Goal: Information Seeking & Learning: Learn about a topic

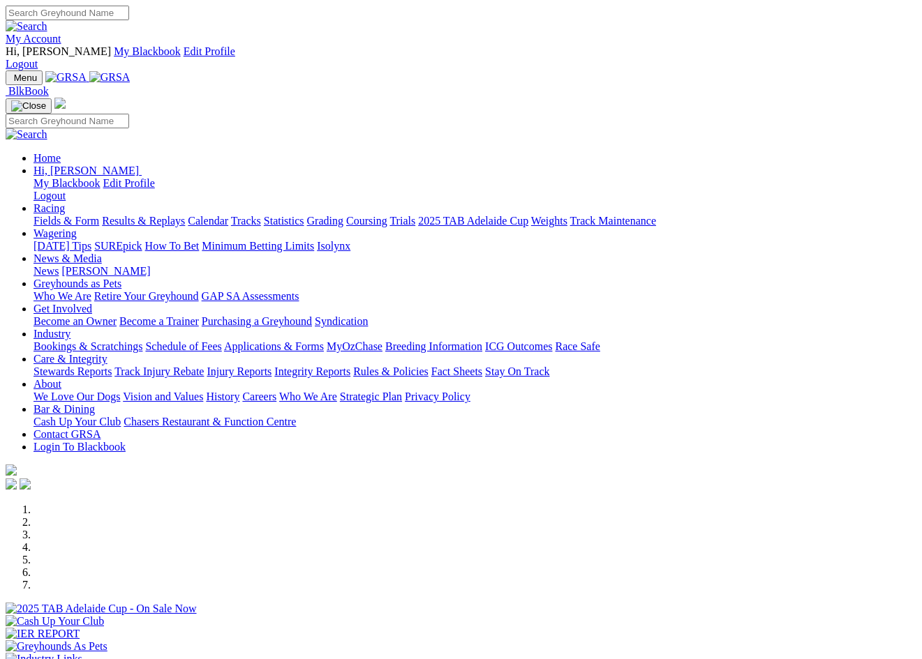
scroll to position [429, 0]
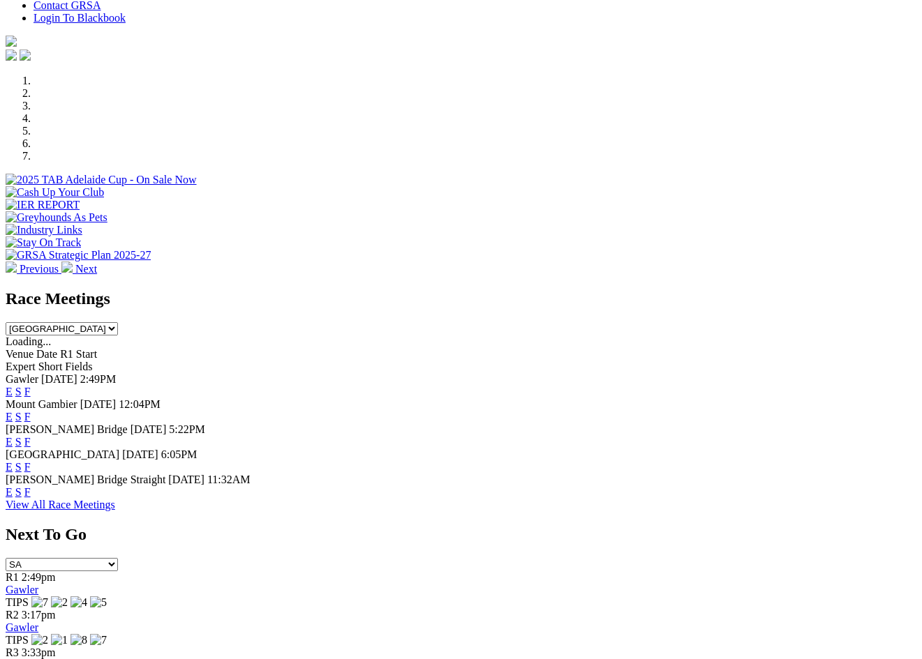
click at [31, 436] on link "F" at bounding box center [27, 442] width 6 height 12
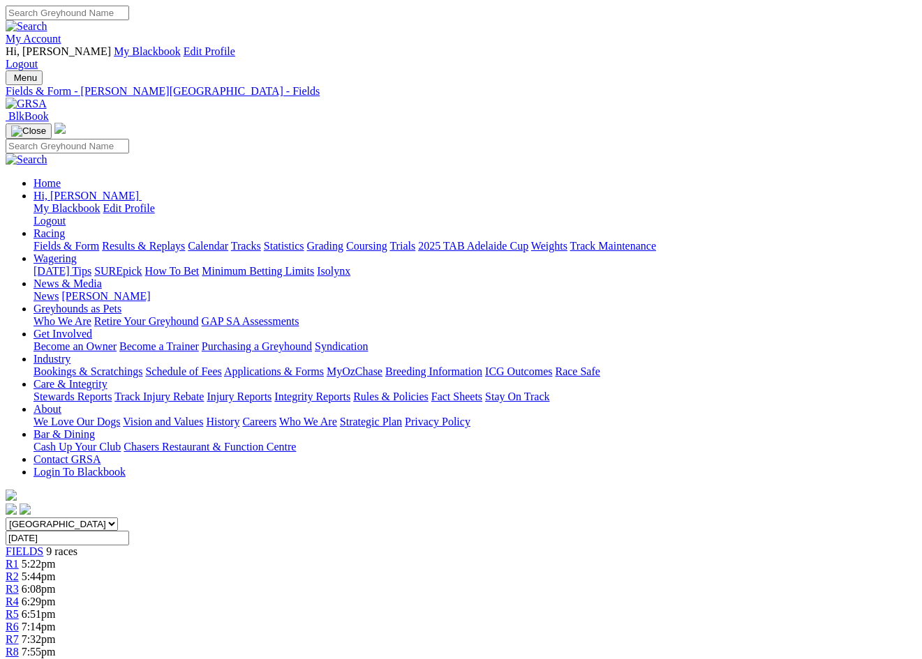
click at [181, 558] on div "R1 5:22pm" at bounding box center [461, 564] width 910 height 13
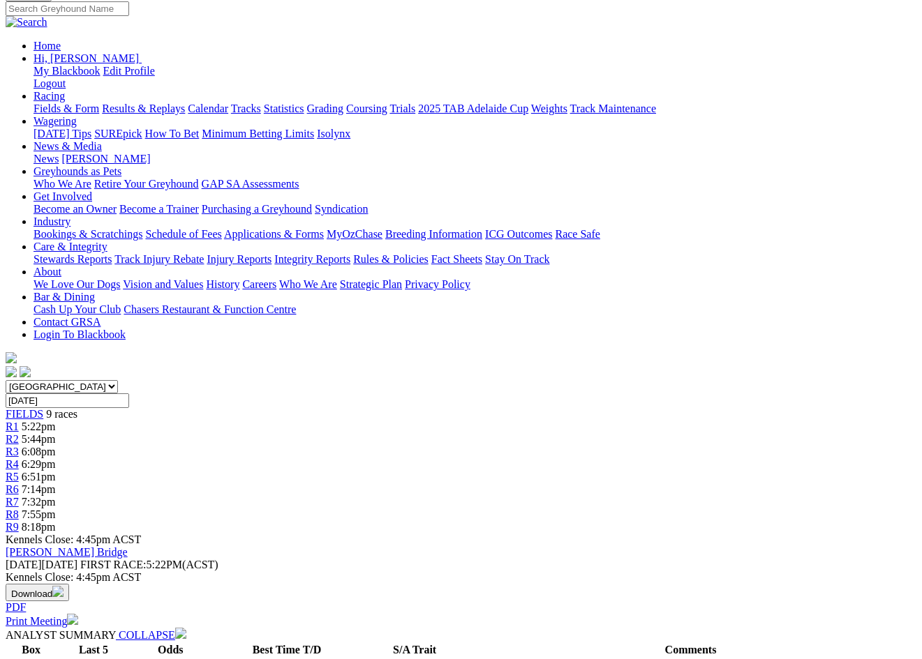
scroll to position [225, 0]
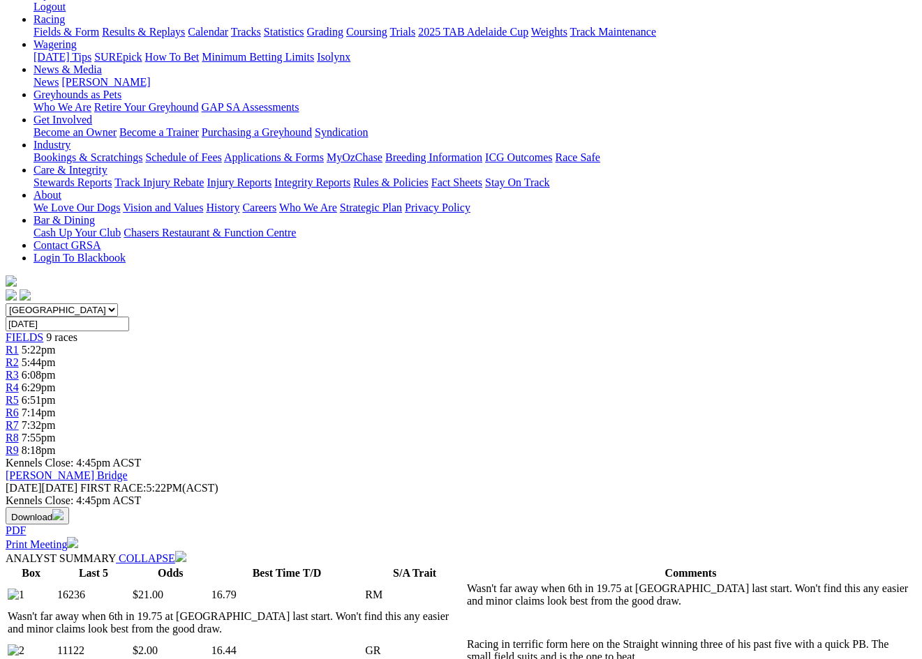
scroll to position [129, 0]
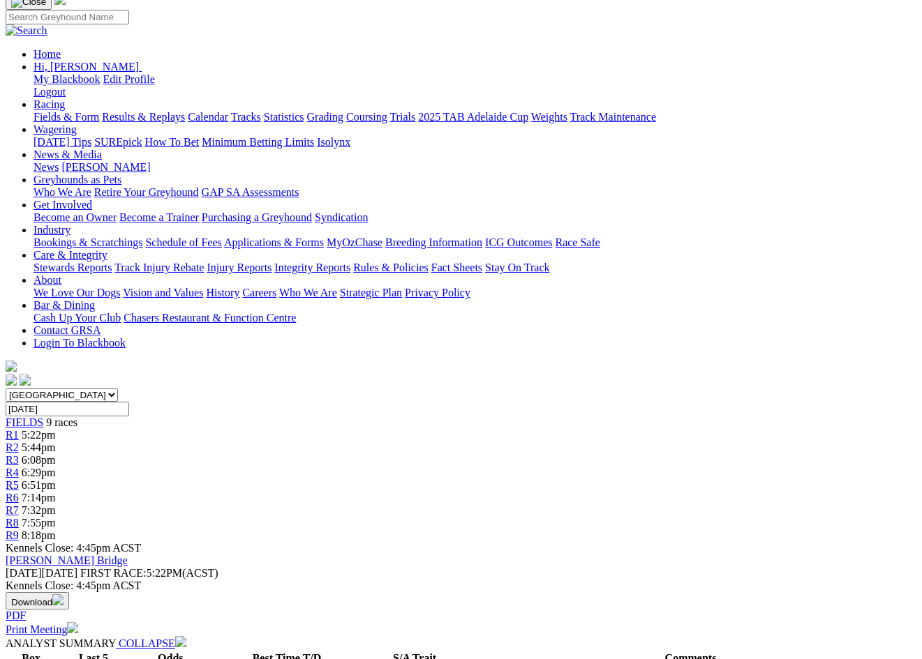
click at [258, 442] on div "R2 5:44pm" at bounding box center [461, 448] width 910 height 13
